Goal: Transaction & Acquisition: Purchase product/service

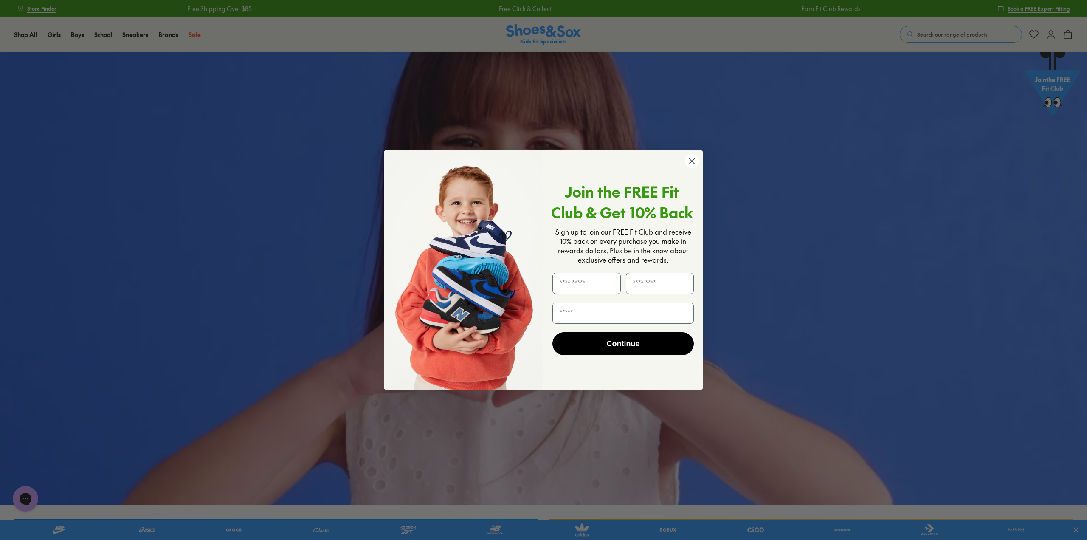
click at [693, 163] on circle "Close dialog" at bounding box center [692, 161] width 14 height 14
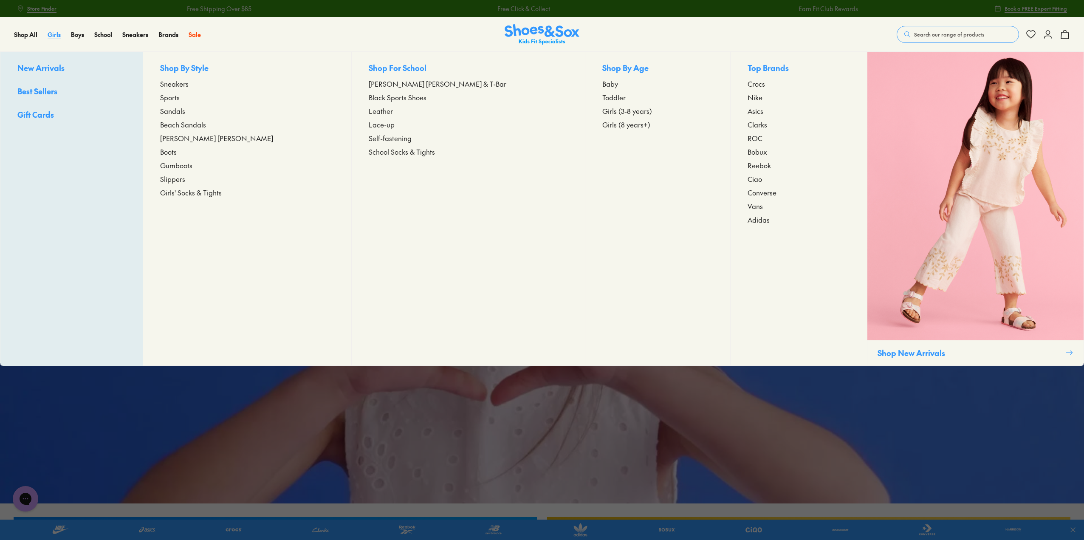
click at [55, 32] on span "Girls" at bounding box center [54, 34] width 13 height 8
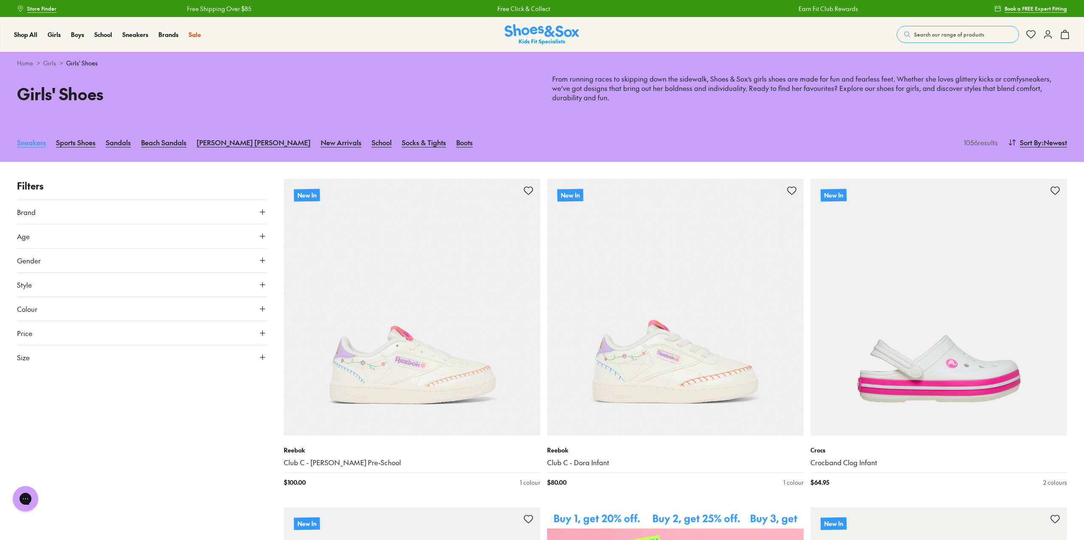
click at [32, 142] on link "Sneakers" at bounding box center [31, 142] width 29 height 19
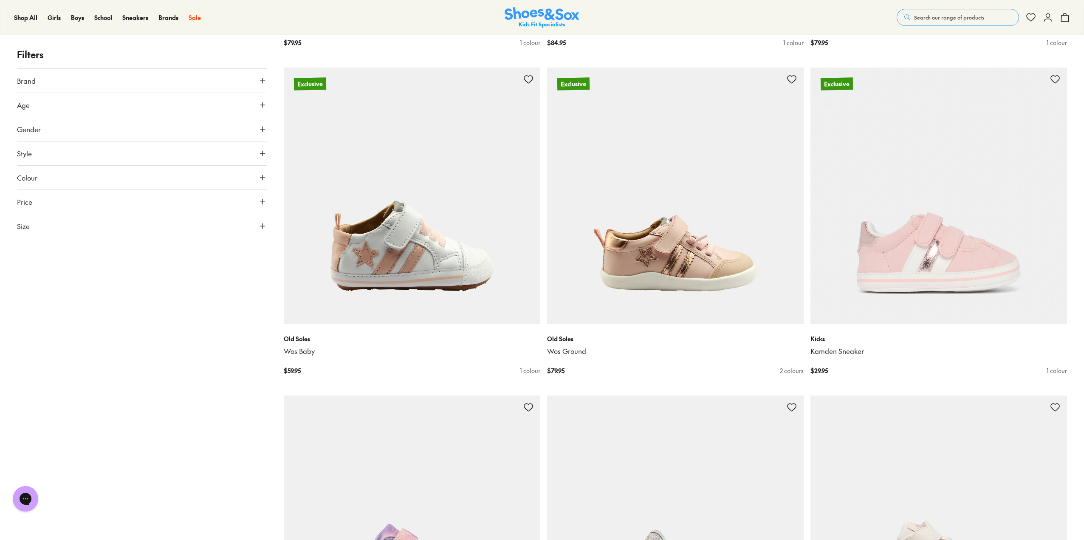
scroll to position [2165, 0]
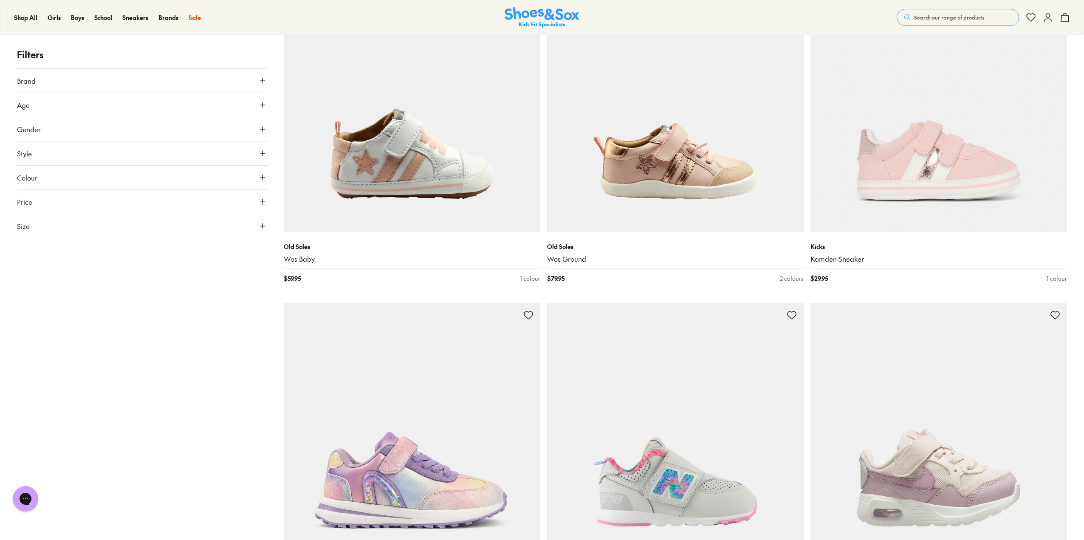
click at [262, 107] on icon at bounding box center [262, 105] width 8 height 8
click at [264, 105] on icon at bounding box center [262, 105] width 8 height 8
click at [264, 223] on icon at bounding box center [262, 226] width 8 height 8
click at [207, 340] on button "34" at bounding box center [213, 336] width 27 height 20
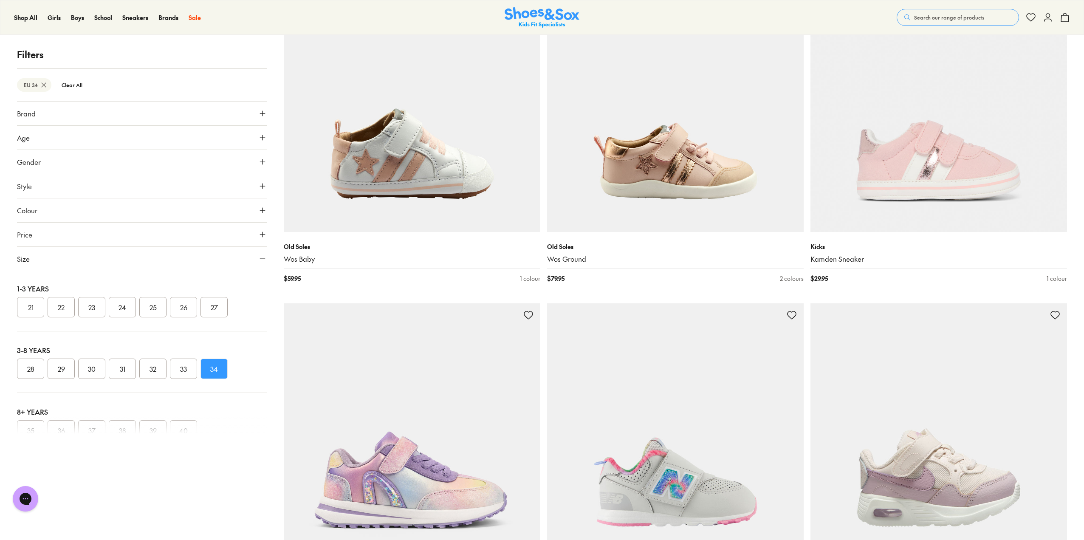
scroll to position [112, 0]
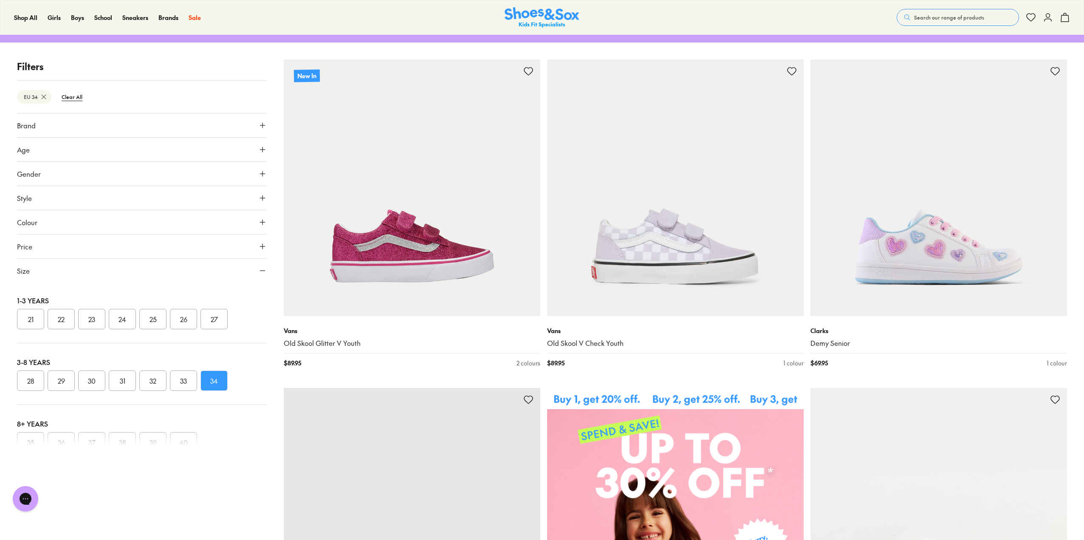
click at [185, 384] on button "33" at bounding box center [183, 380] width 27 height 20
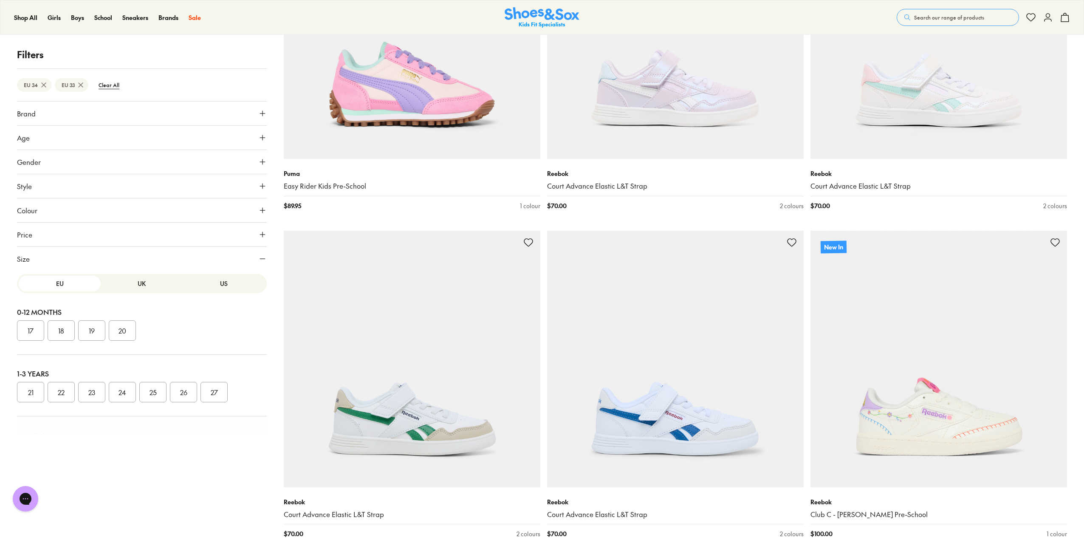
scroll to position [1895, 0]
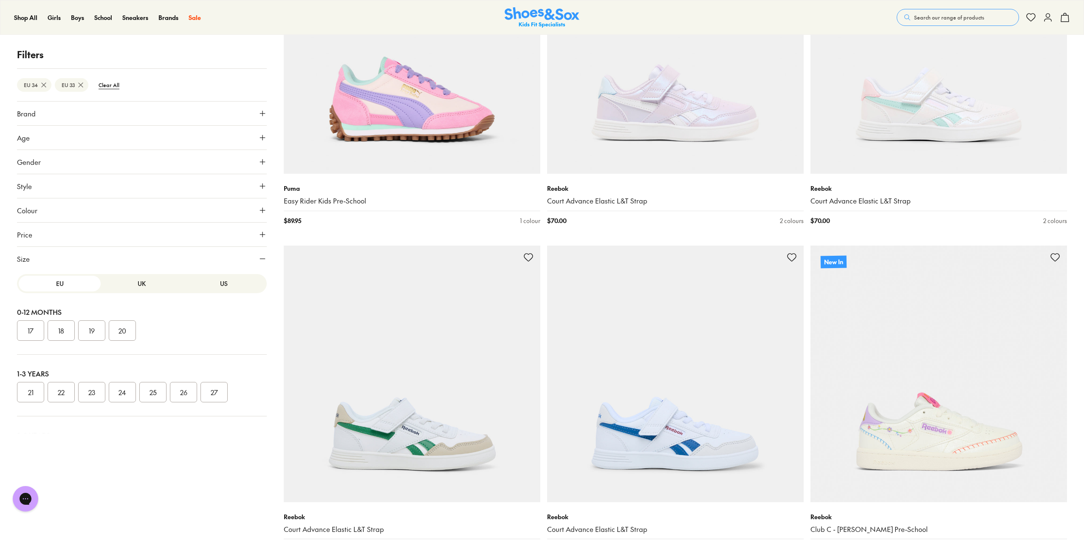
click at [220, 284] on button "US" at bounding box center [224, 284] width 82 height 16
click at [159, 327] on button "2" at bounding box center [152, 327] width 27 height 20
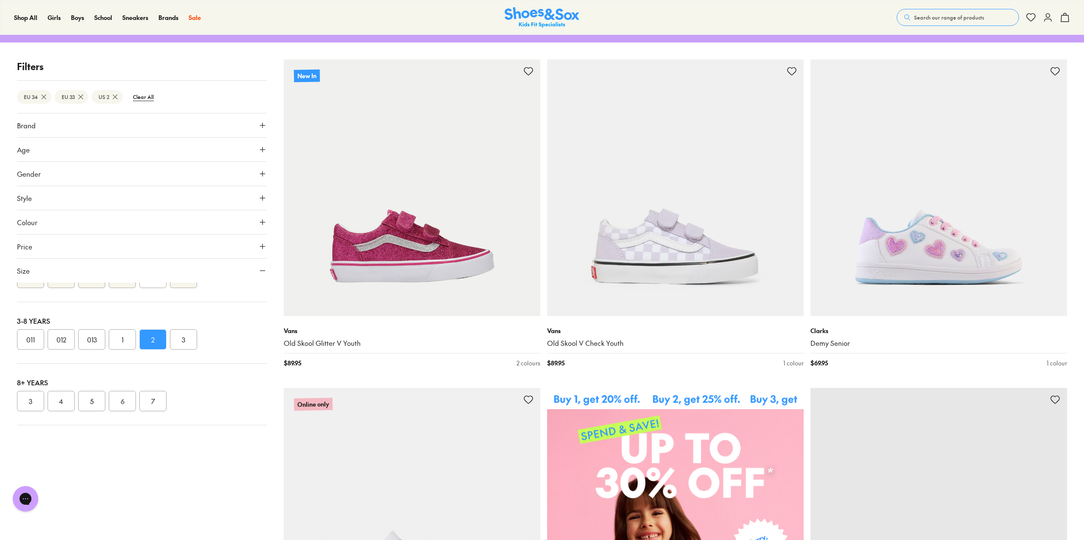
click at [172, 327] on div "3-8 Years 011 012 013 1 2 3" at bounding box center [142, 333] width 250 height 62
click at [183, 348] on button "3" at bounding box center [183, 339] width 27 height 20
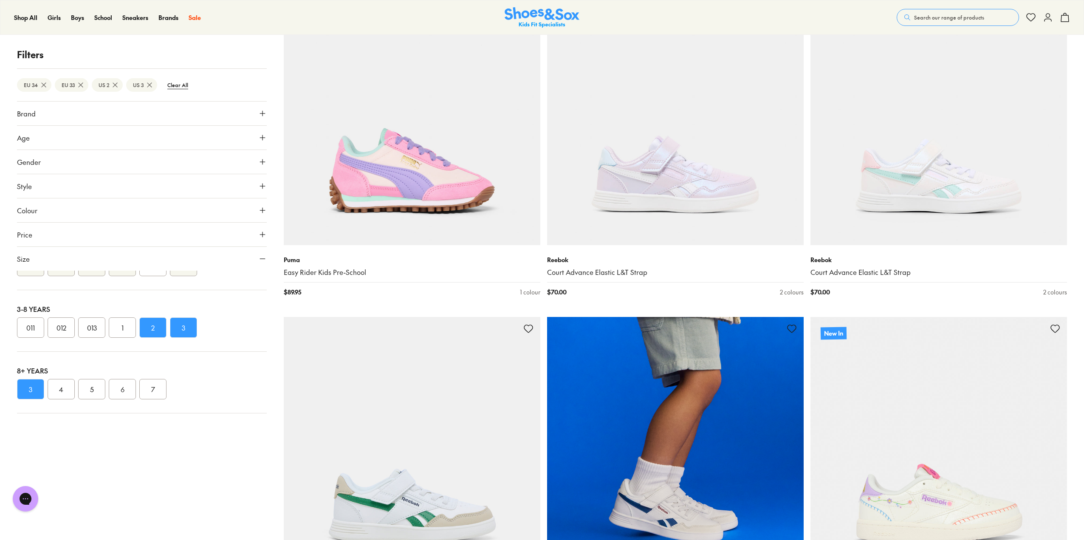
scroll to position [1996, 0]
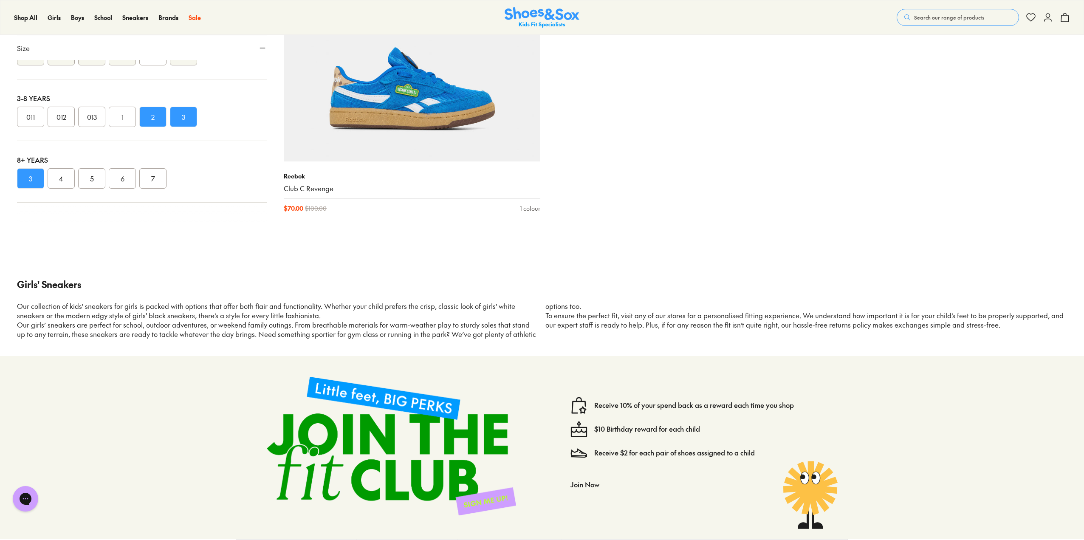
scroll to position [3779, 0]
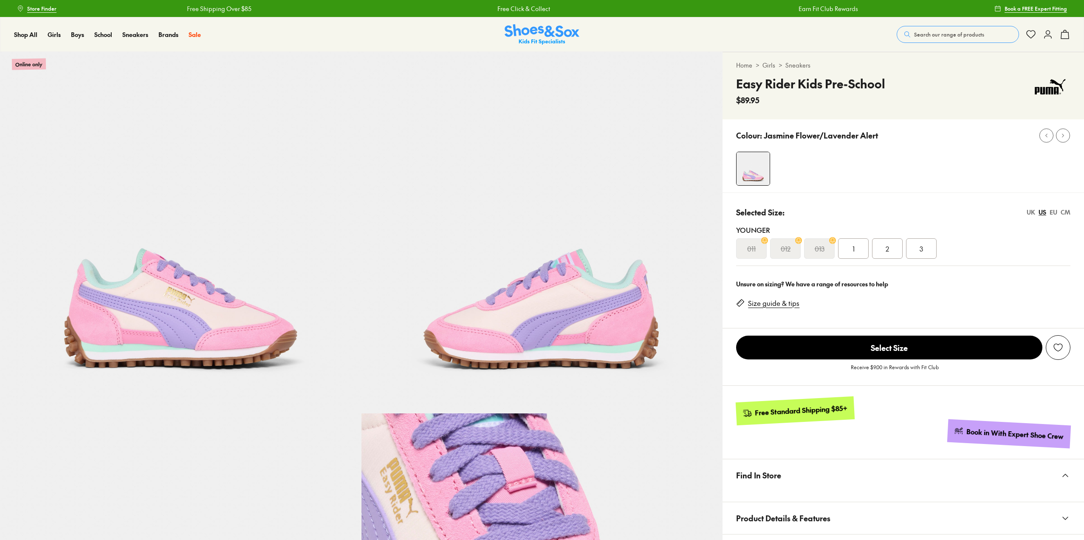
select select "*"
click at [571, 169] on img at bounding box center [541, 232] width 361 height 361
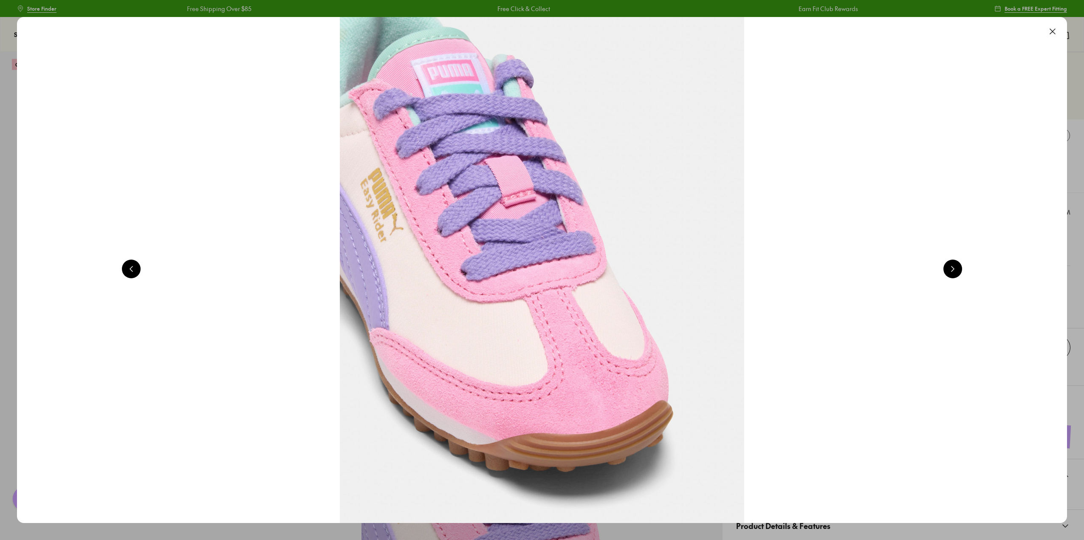
scroll to position [0, 2106]
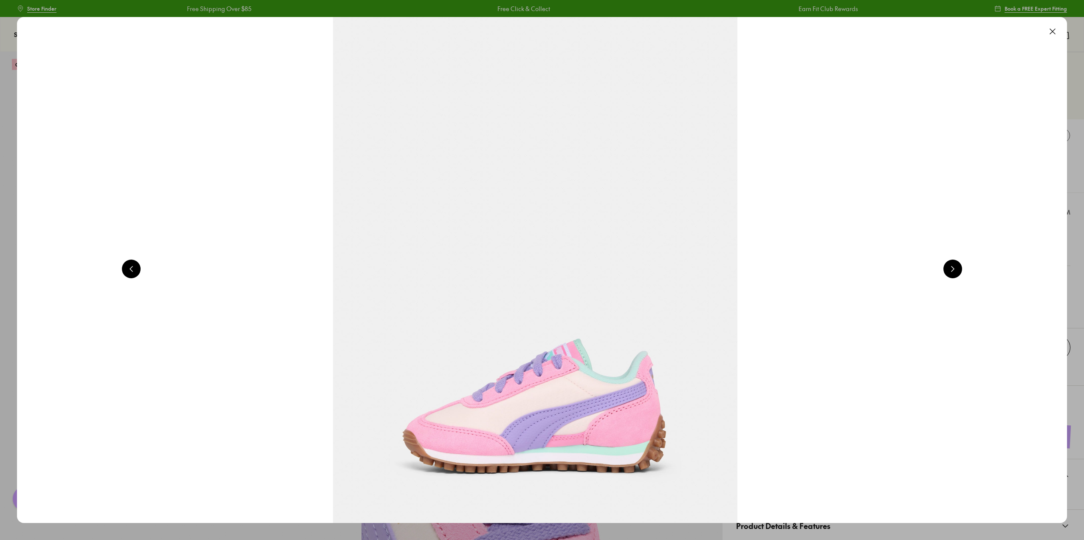
click at [1055, 31] on button at bounding box center [1052, 31] width 19 height 19
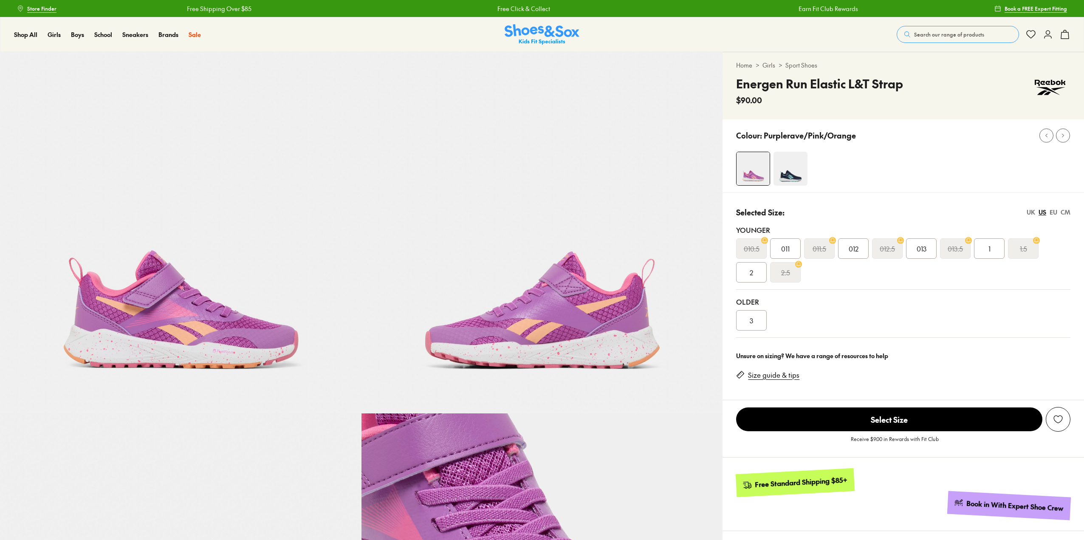
select select "*"
click at [752, 267] on span "2" at bounding box center [750, 272] width 3 height 10
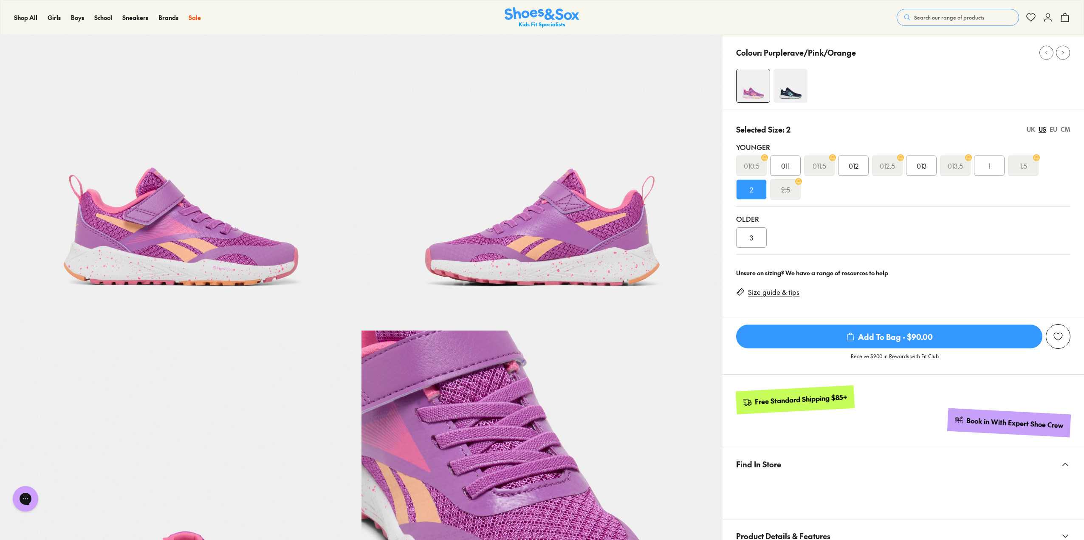
scroll to position [85, 0]
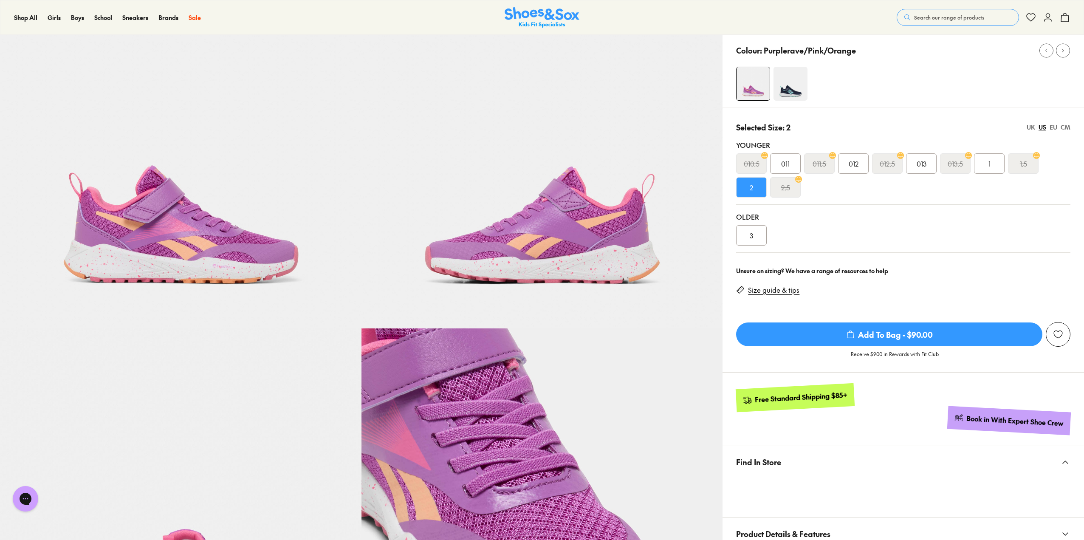
click at [749, 236] on span "3" at bounding box center [750, 235] width 3 height 10
